Goal: Task Accomplishment & Management: Use online tool/utility

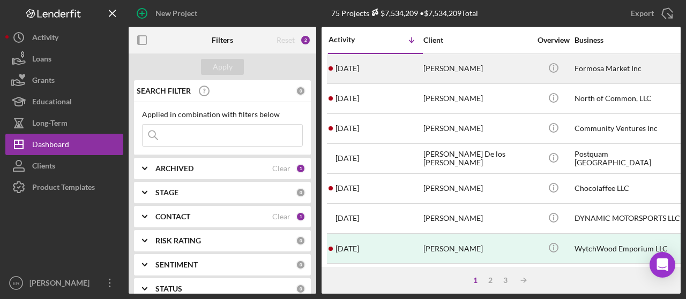
click at [448, 60] on div "[PERSON_NAME]" at bounding box center [476, 69] width 107 height 28
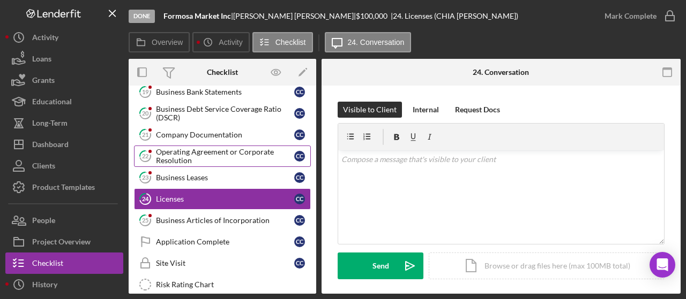
scroll to position [421, 0]
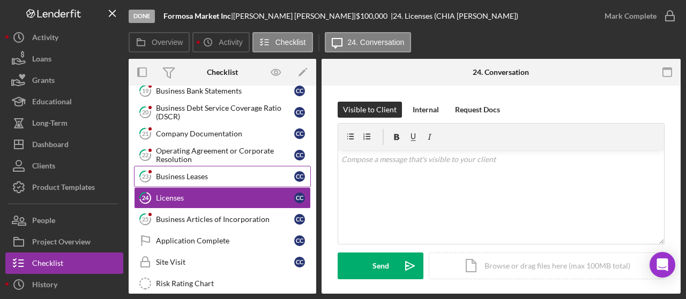
click at [200, 172] on div "Business Leases" at bounding box center [225, 176] width 138 height 9
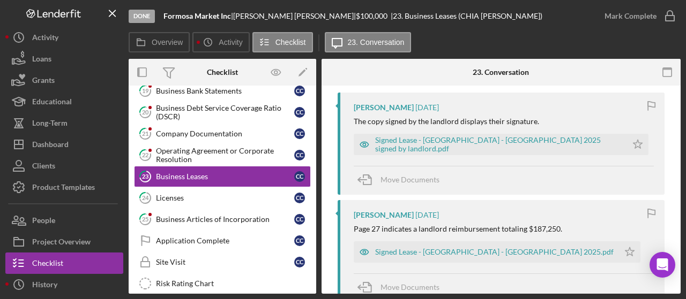
scroll to position [214, 0]
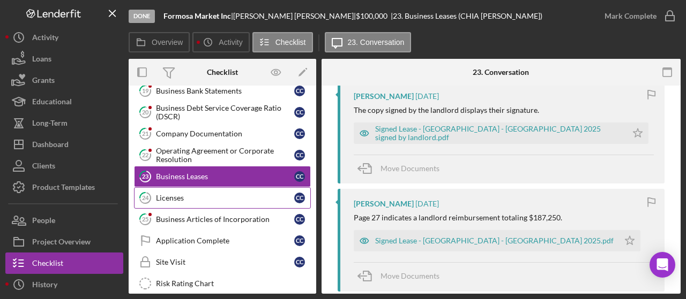
click at [193, 194] on div "Licenses" at bounding box center [225, 198] width 138 height 9
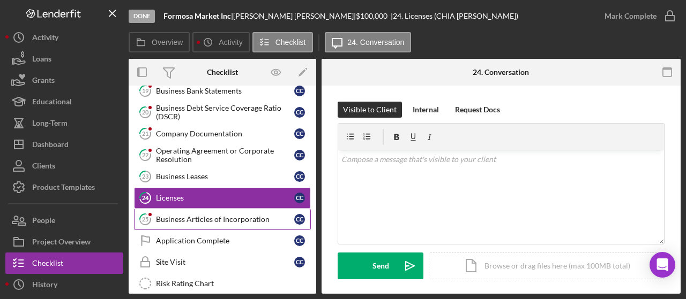
click at [184, 215] on div "Business Articles of Incorporation" at bounding box center [225, 219] width 138 height 9
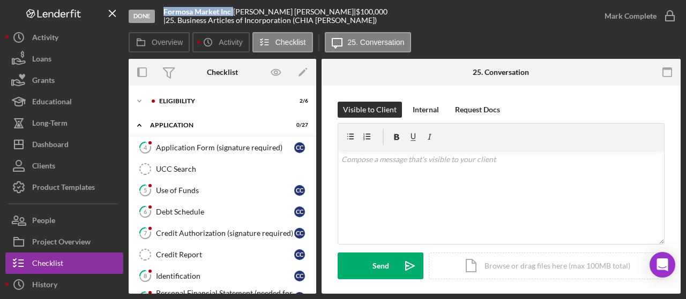
drag, startPoint x: 162, startPoint y: 14, endPoint x: 231, endPoint y: 18, distance: 69.7
click at [231, 18] on div "Done Formosa Market Inc | [PERSON_NAME] | $100,000 | 25. Business Articles of I…" at bounding box center [361, 16] width 465 height 32
copy div "Formosa Market Inc"
click at [242, 189] on div "Use of Funds" at bounding box center [225, 190] width 138 height 9
